Goal: Navigation & Orientation: Find specific page/section

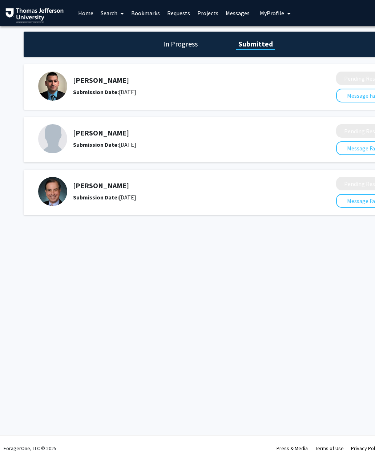
click at [270, 15] on span "My Profile" at bounding box center [272, 12] width 24 height 7
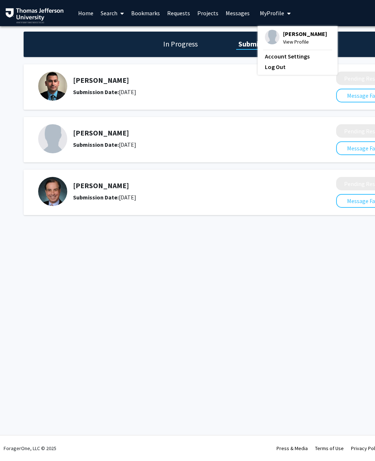
click at [299, 36] on span "[PERSON_NAME]" at bounding box center [305, 34] width 44 height 8
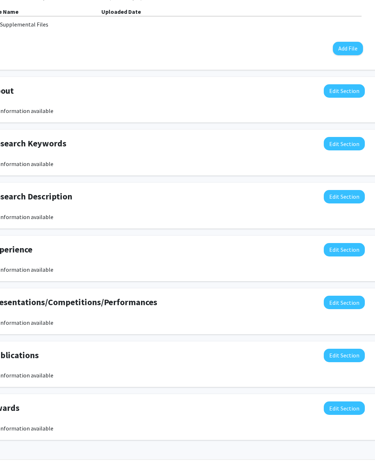
scroll to position [237, 41]
click at [346, 355] on button "Edit Section" at bounding box center [343, 354] width 41 height 13
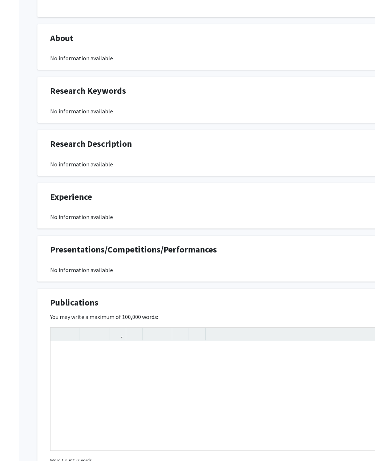
scroll to position [310, 0]
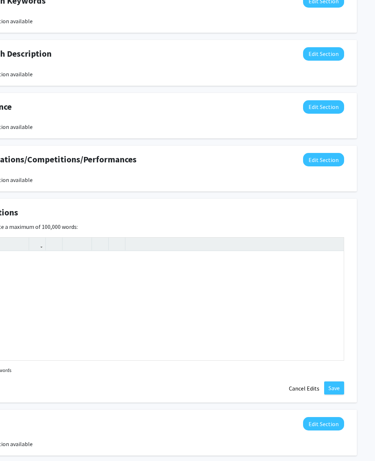
click at [308, 386] on button "Cancel Edits" at bounding box center [304, 388] width 40 height 14
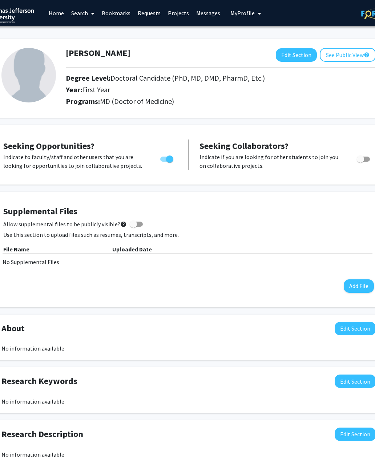
scroll to position [0, 20]
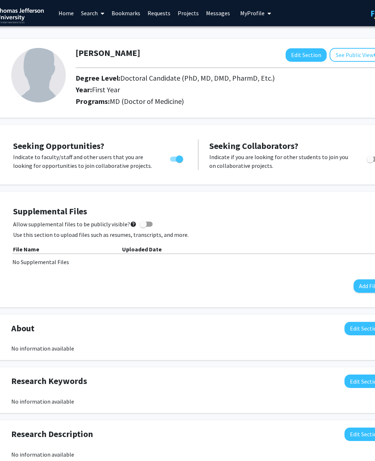
click at [214, 11] on link "Messages" at bounding box center [217, 12] width 31 height 25
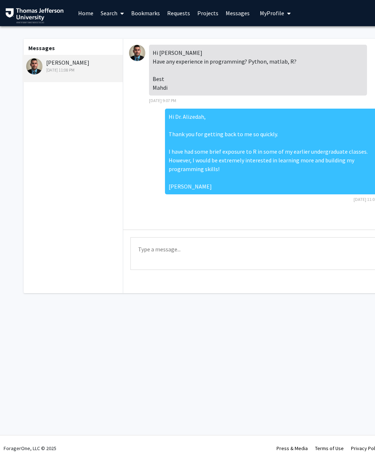
click at [82, 12] on link "Home" at bounding box center [85, 12] width 23 height 25
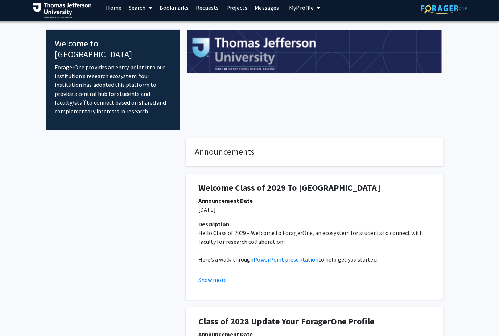
scroll to position [3, 0]
